Goal: Information Seeking & Learning: Learn about a topic

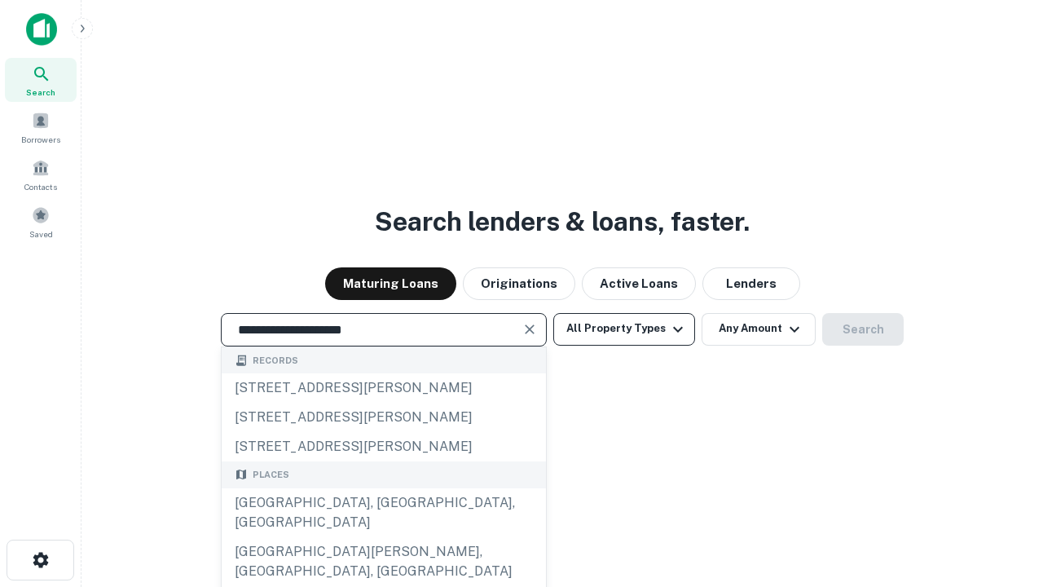
click at [383, 537] on div "[GEOGRAPHIC_DATA], [GEOGRAPHIC_DATA], [GEOGRAPHIC_DATA]" at bounding box center [384, 512] width 324 height 49
click at [624, 328] on button "All Property Types" at bounding box center [624, 329] width 142 height 33
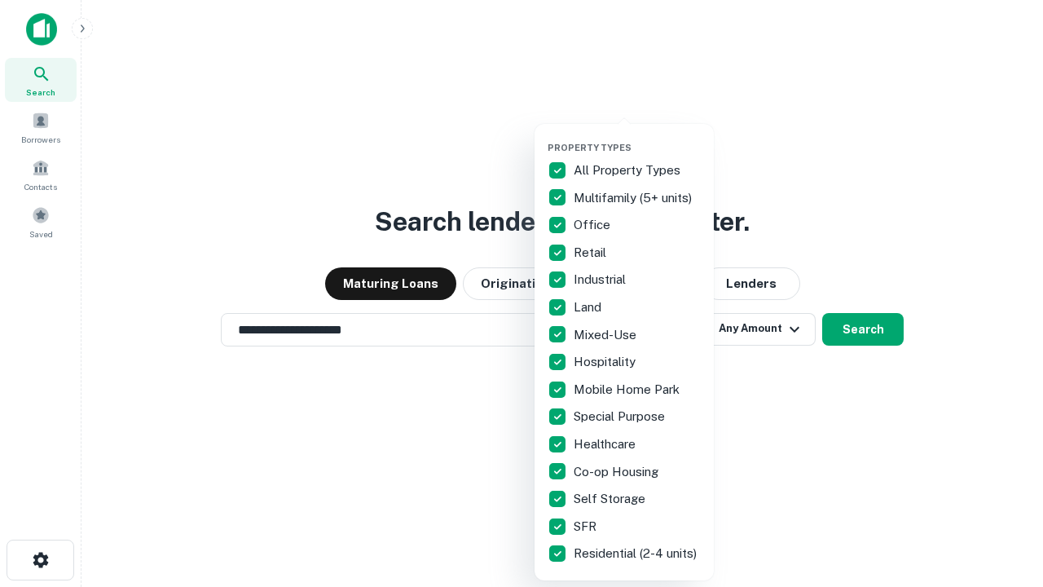
type input "**********"
click at [637, 137] on button "button" at bounding box center [637, 137] width 179 height 1
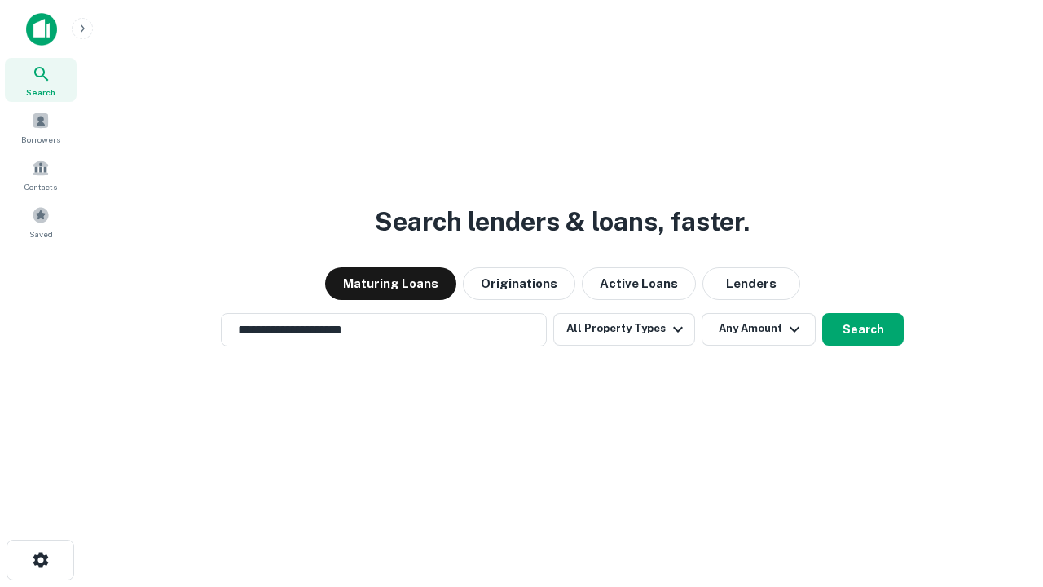
scroll to position [10, 196]
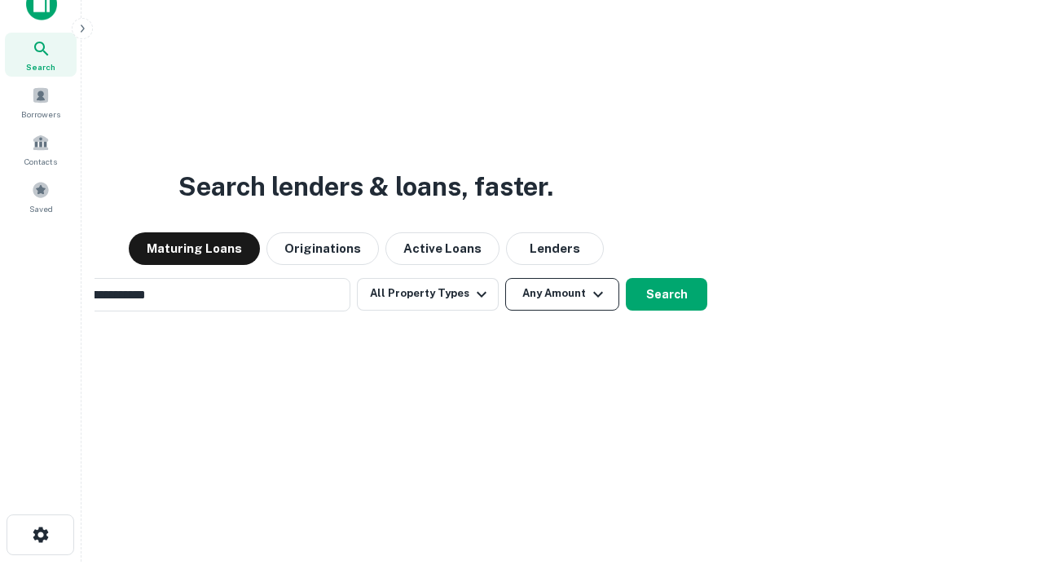
click at [505, 278] on button "Any Amount" at bounding box center [562, 294] width 114 height 33
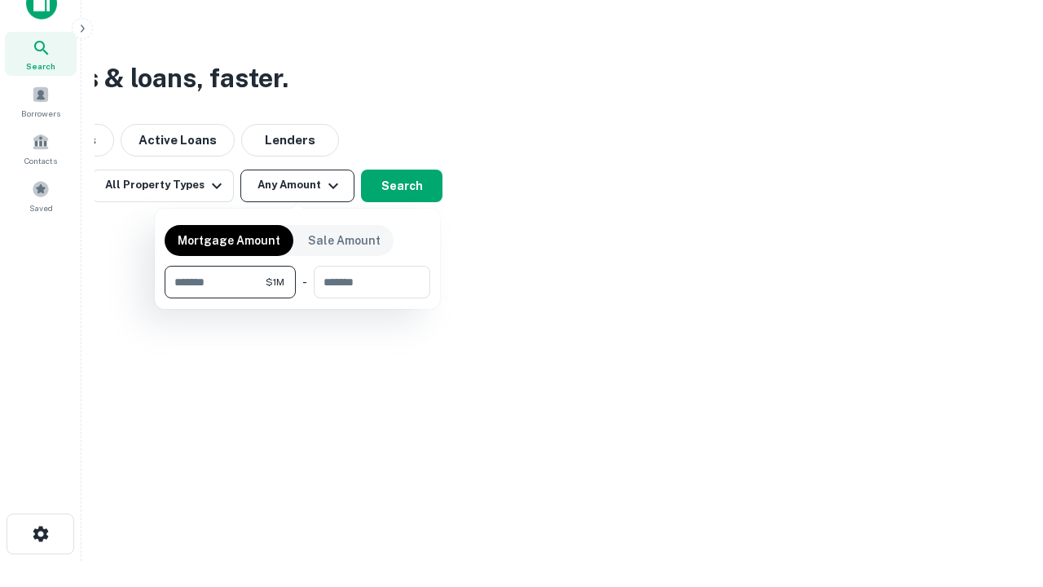
type input "*******"
click at [297, 298] on button "button" at bounding box center [298, 298] width 266 height 1
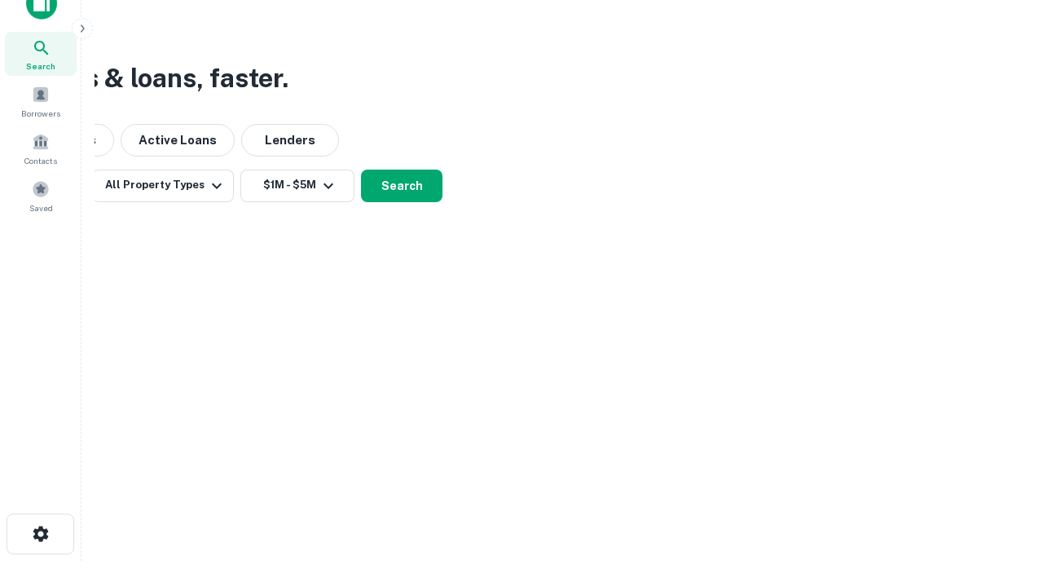
scroll to position [25, 0]
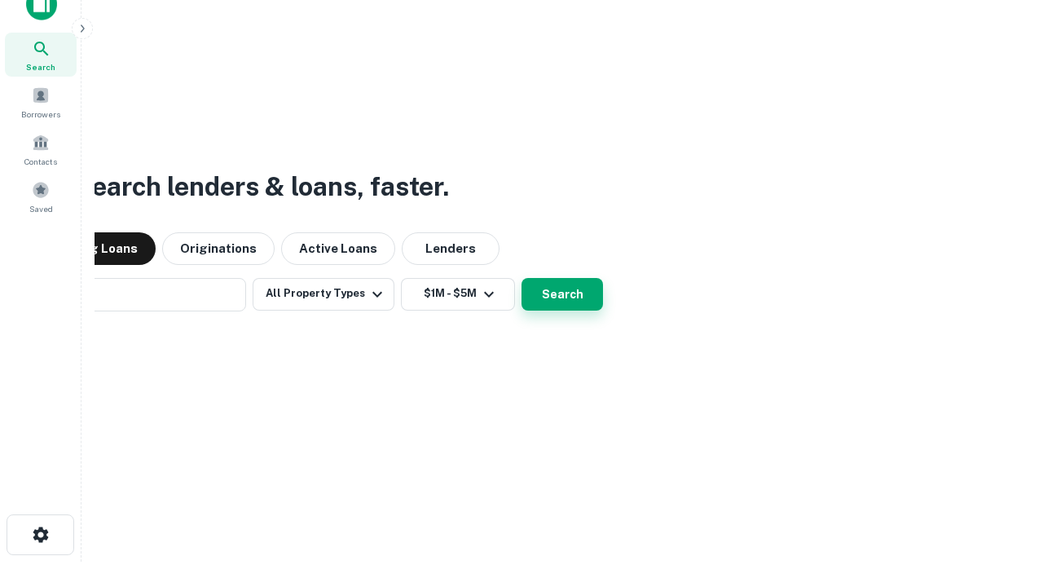
click at [522, 278] on button "Search" at bounding box center [562, 294] width 81 height 33
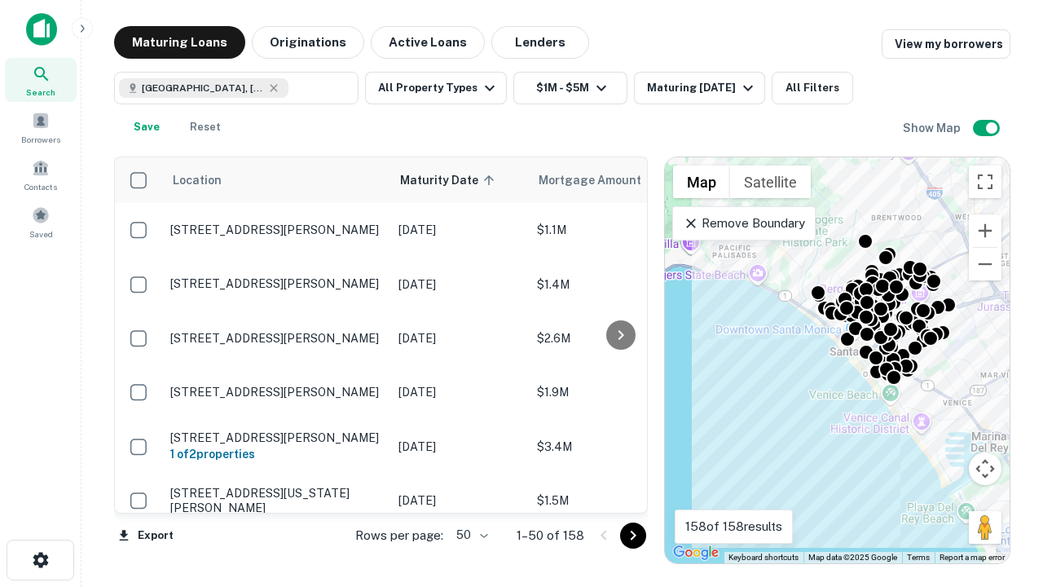
click at [469, 535] on body "Search Borrowers Contacts Saved Maturing Loans Originations Active Loans Lender…" at bounding box center [521, 293] width 1043 height 587
click at [470, 494] on li "25" at bounding box center [470, 493] width 47 height 29
